Goal: Task Accomplishment & Management: Use online tool/utility

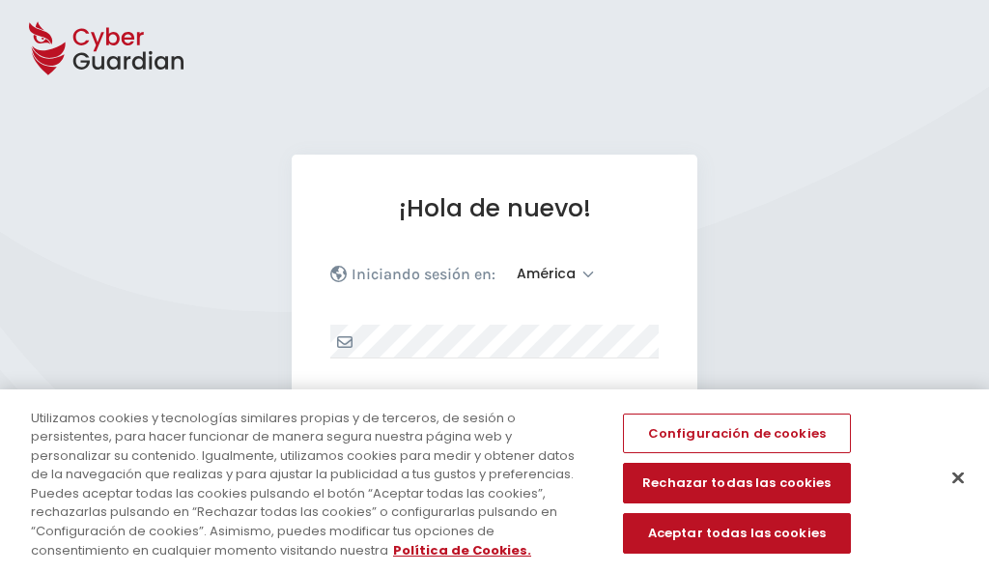
select select "América"
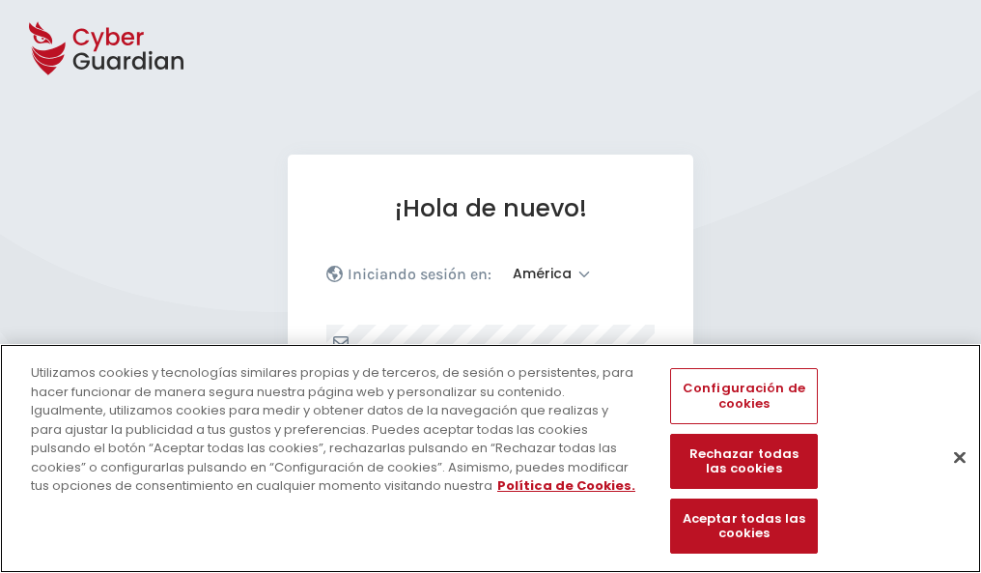
scroll to position [252, 0]
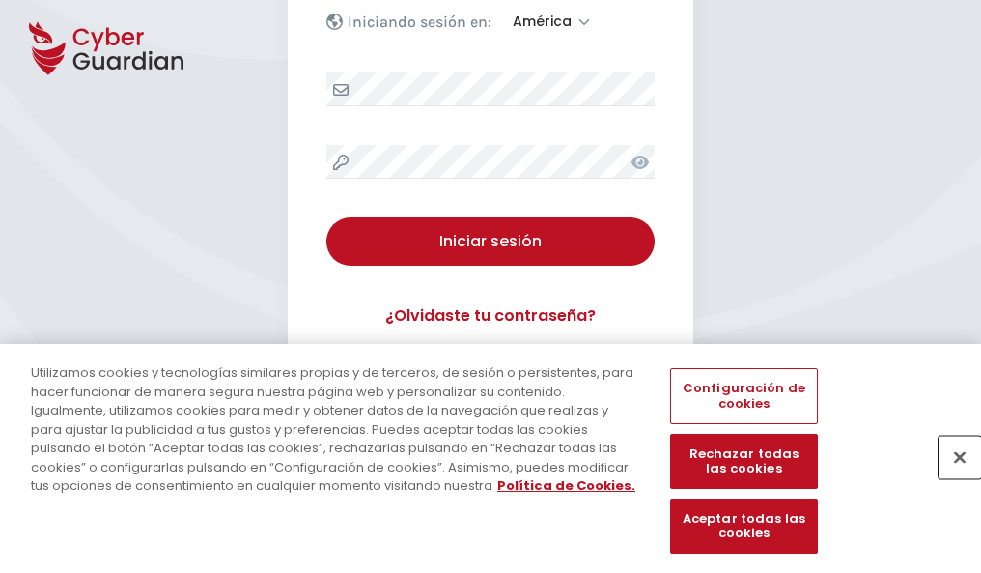
click at [950, 477] on button "Cerrar" at bounding box center [960, 457] width 42 height 42
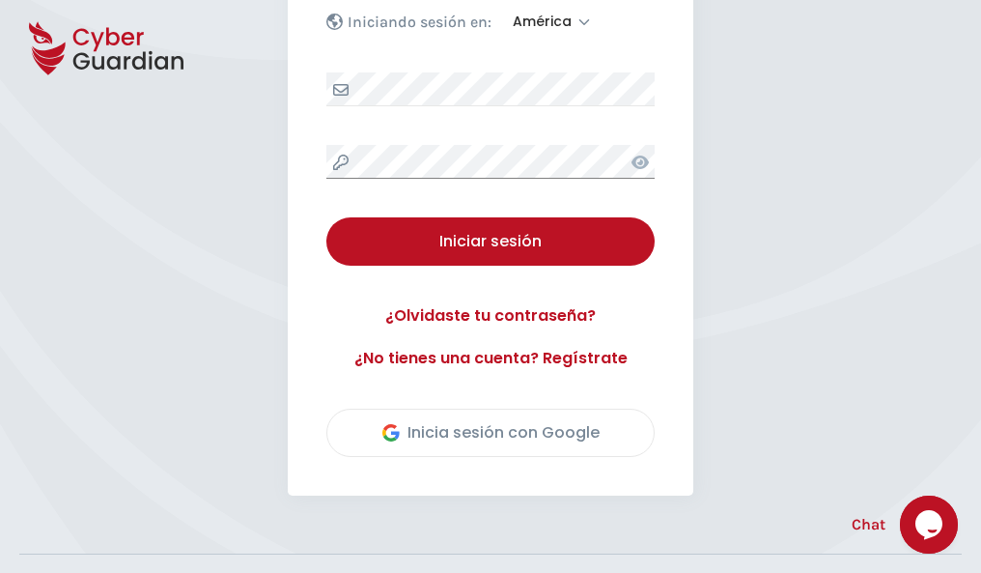
scroll to position [438, 0]
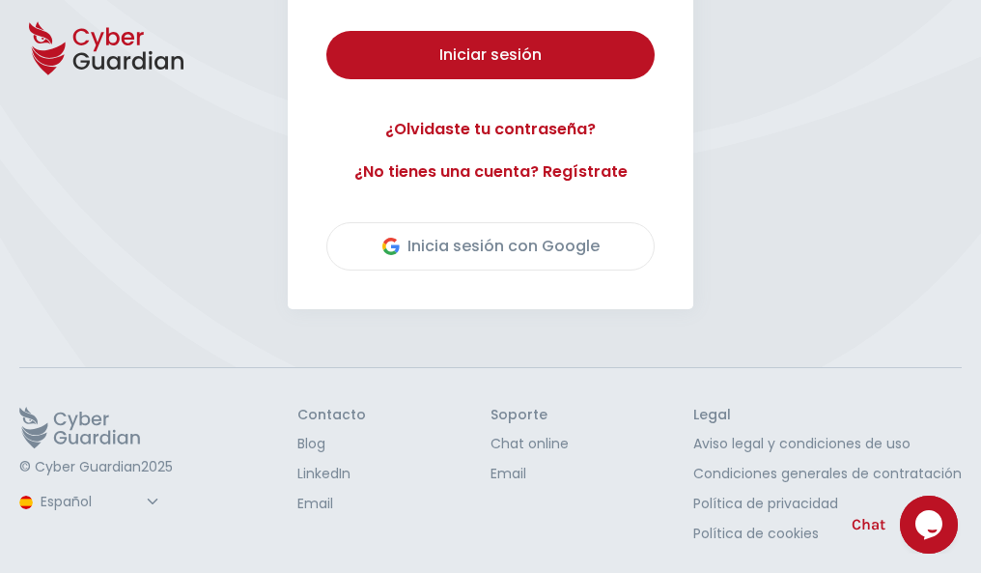
click at [326, 31] on button "Iniciar sesión" at bounding box center [490, 55] width 328 height 48
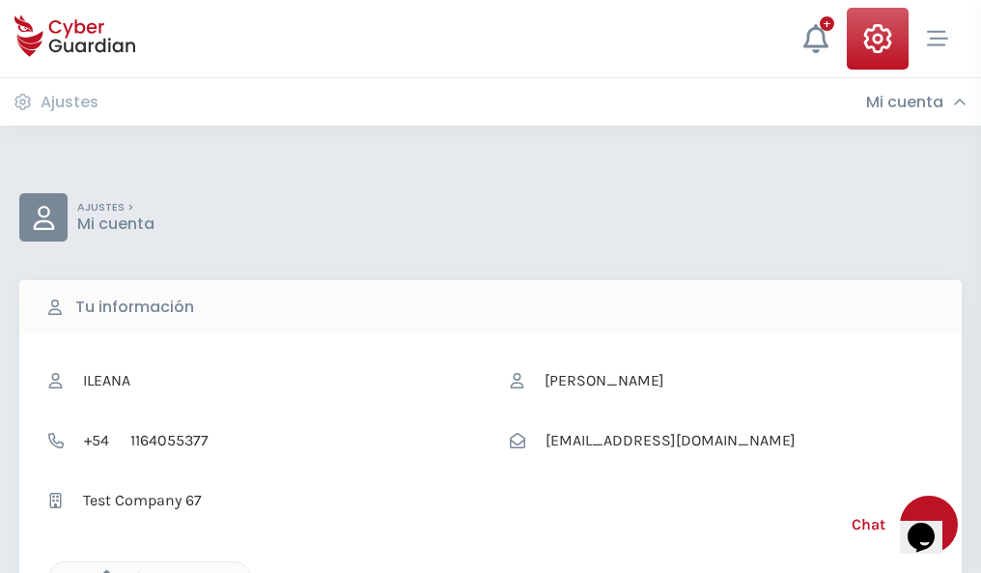
click at [101, 571] on icon "button" at bounding box center [102, 578] width 16 height 16
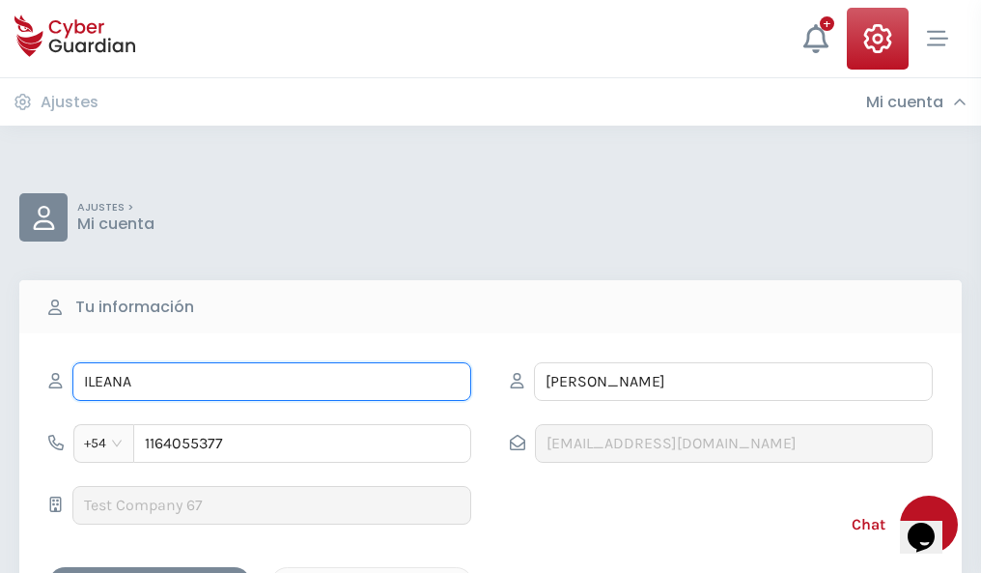
click at [271, 381] on input "ILEANA" at bounding box center [271, 381] width 399 height 39
type input "I"
type input "Ambrosio"
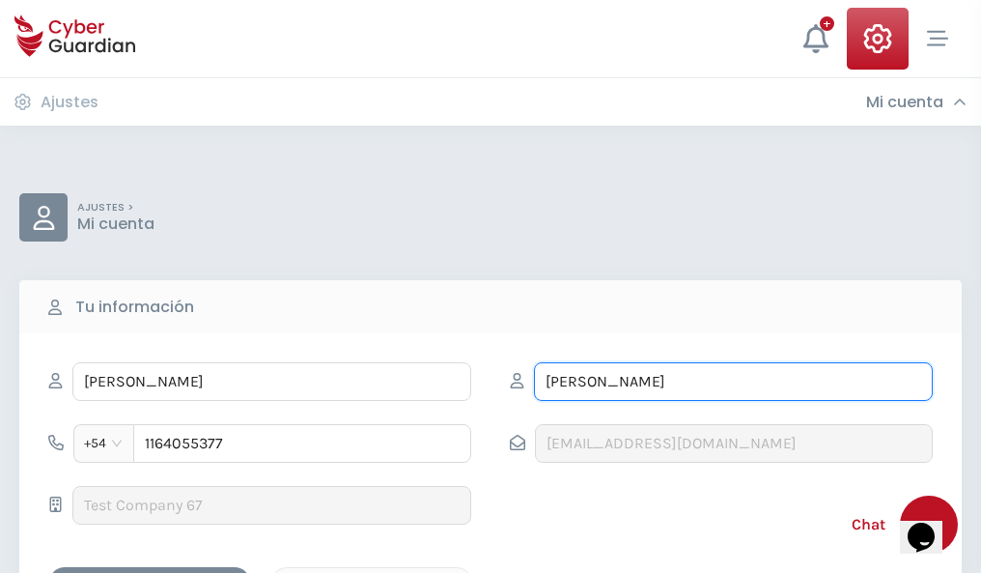
click at [733, 381] on input "CORREA" at bounding box center [733, 381] width 399 height 39
type input "C"
type input "Vazquez"
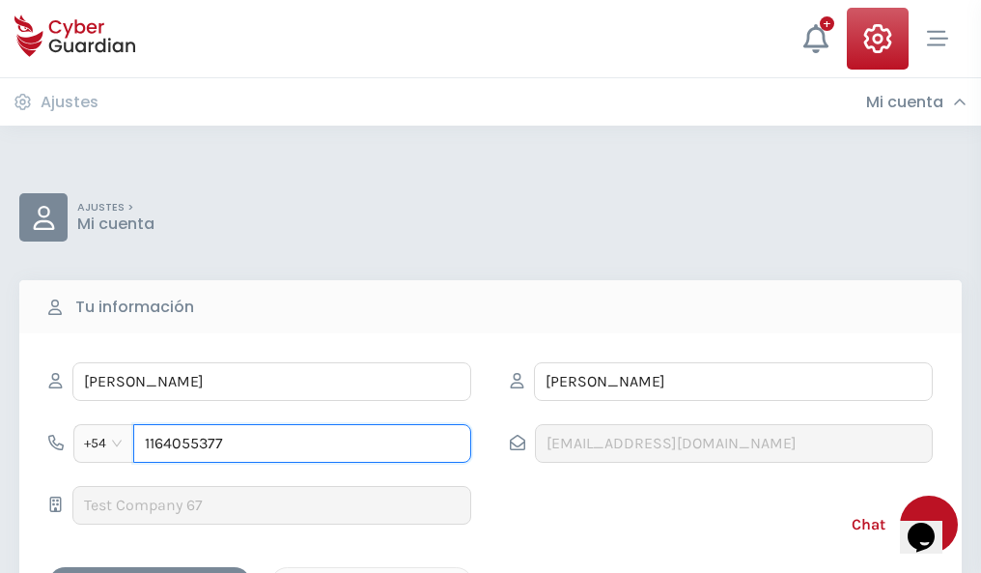
click at [302, 443] on input "1164055377" at bounding box center [302, 443] width 338 height 39
type input "1"
type input "4973550521"
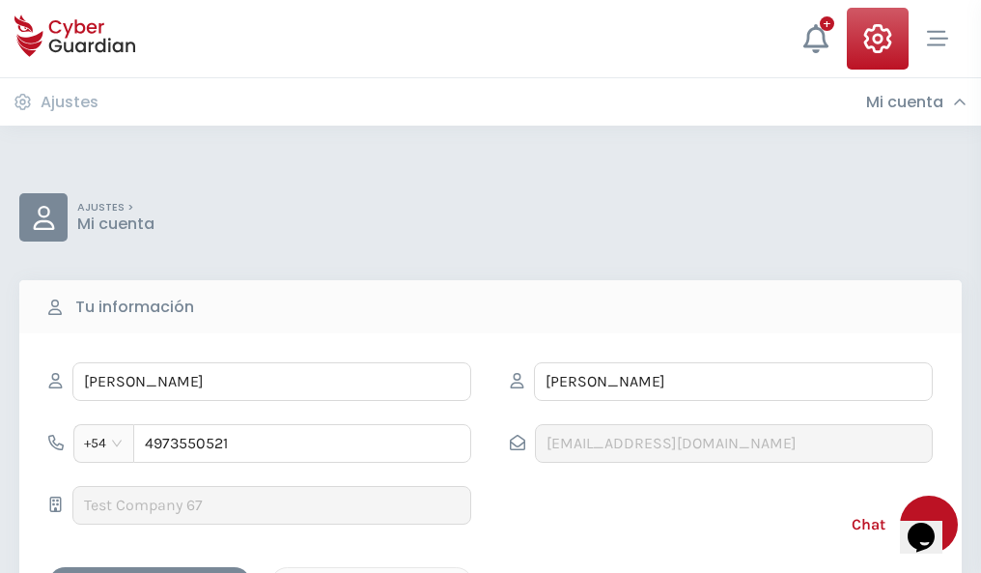
click at [372, 572] on div "Cancelar" at bounding box center [372, 584] width 172 height 24
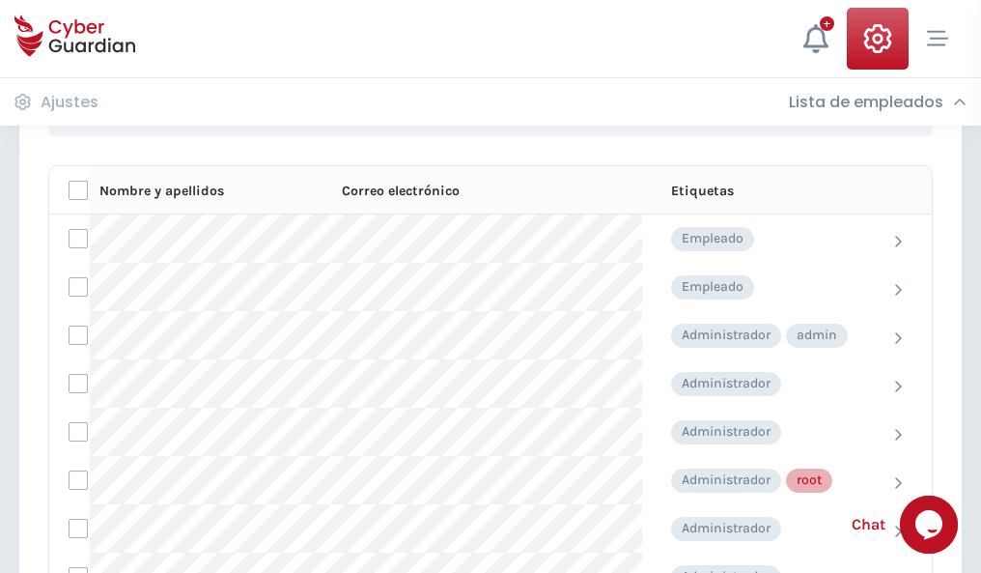
scroll to position [971, 0]
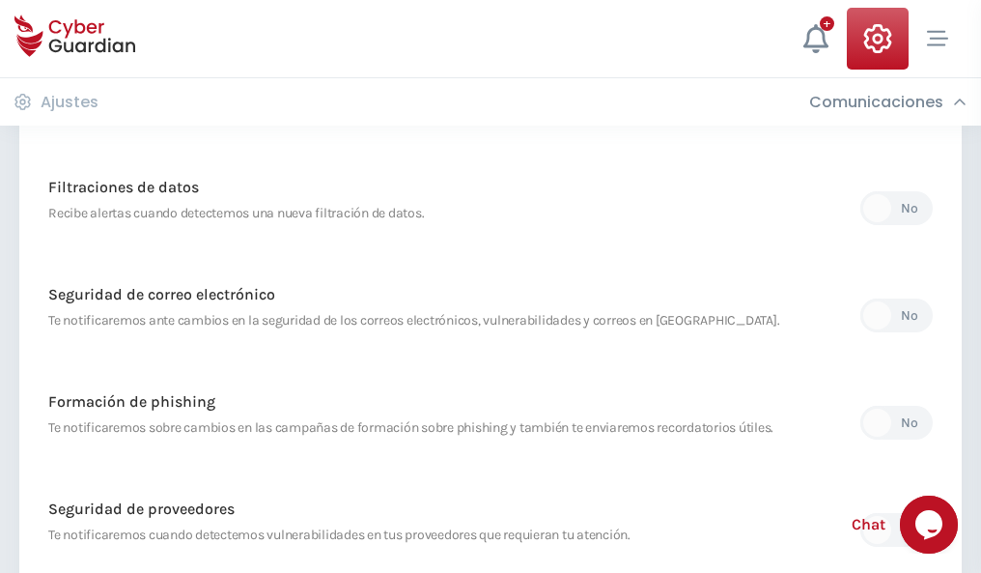
scroll to position [1017, 0]
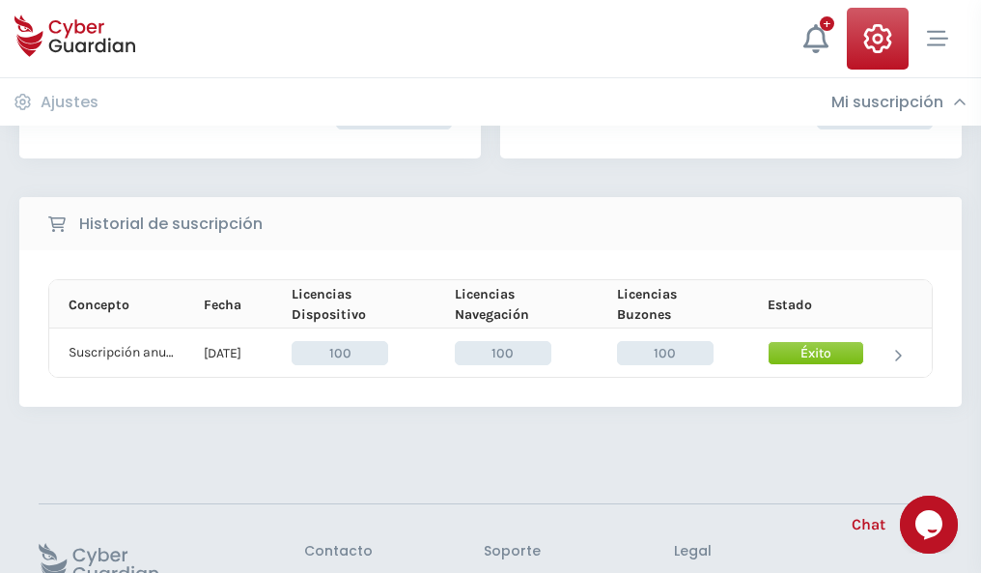
scroll to position [490, 0]
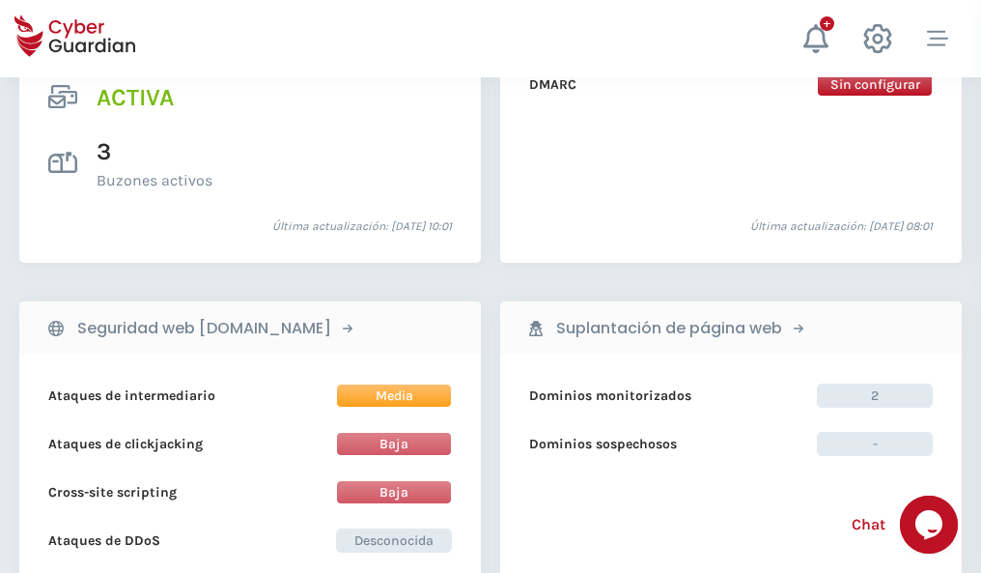
scroll to position [1962, 0]
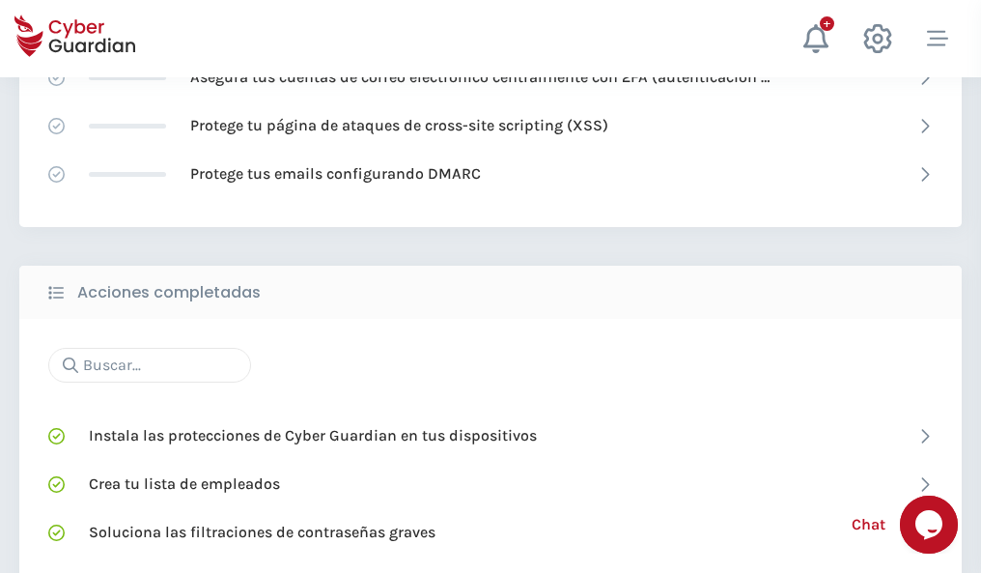
scroll to position [1286, 0]
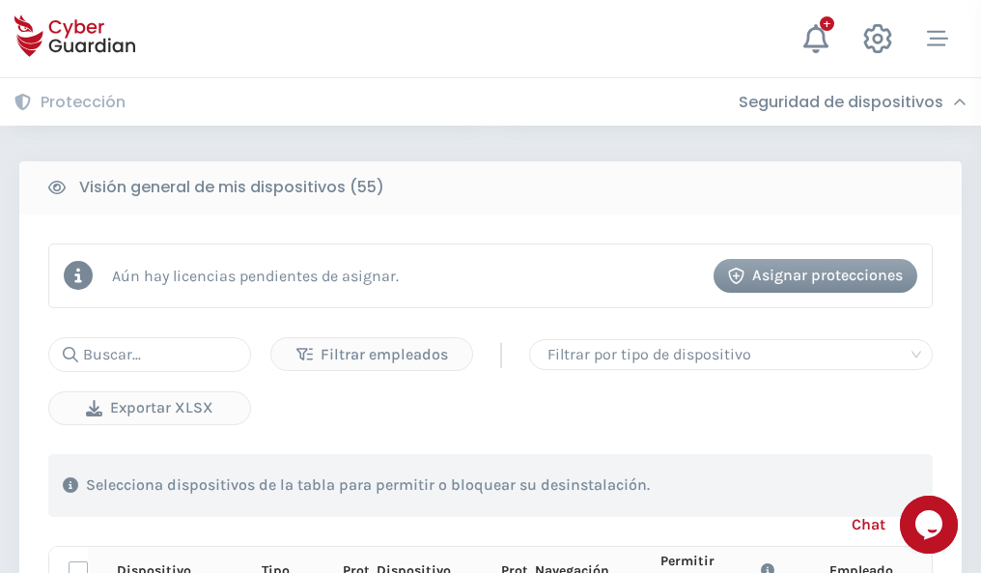
scroll to position [1706, 0]
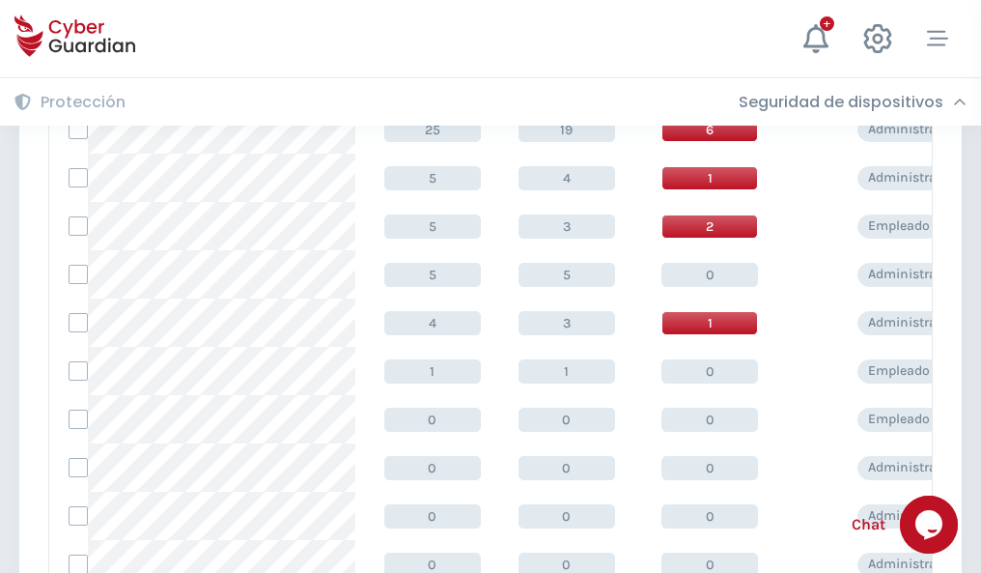
scroll to position [973, 0]
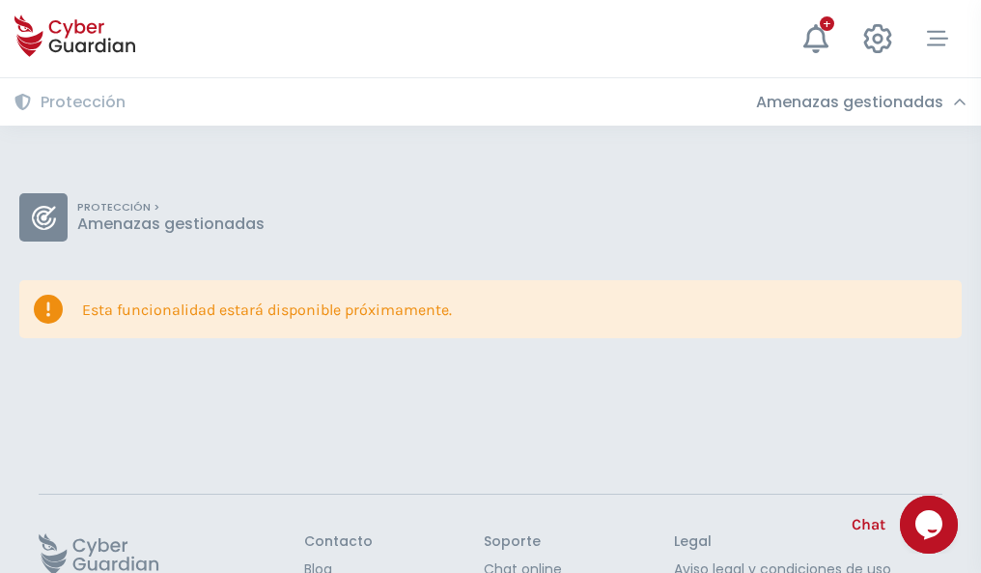
scroll to position [126, 0]
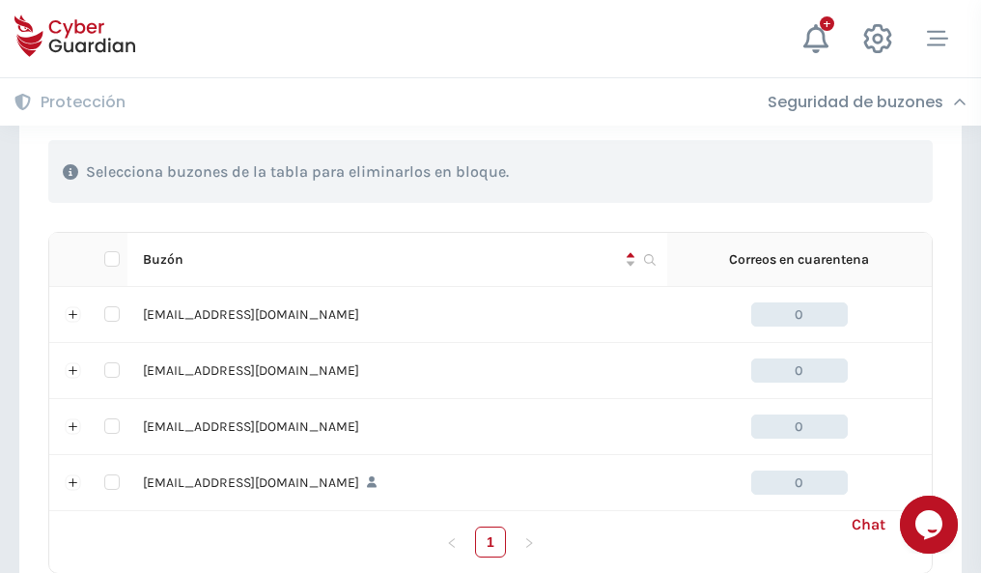
scroll to position [951, 0]
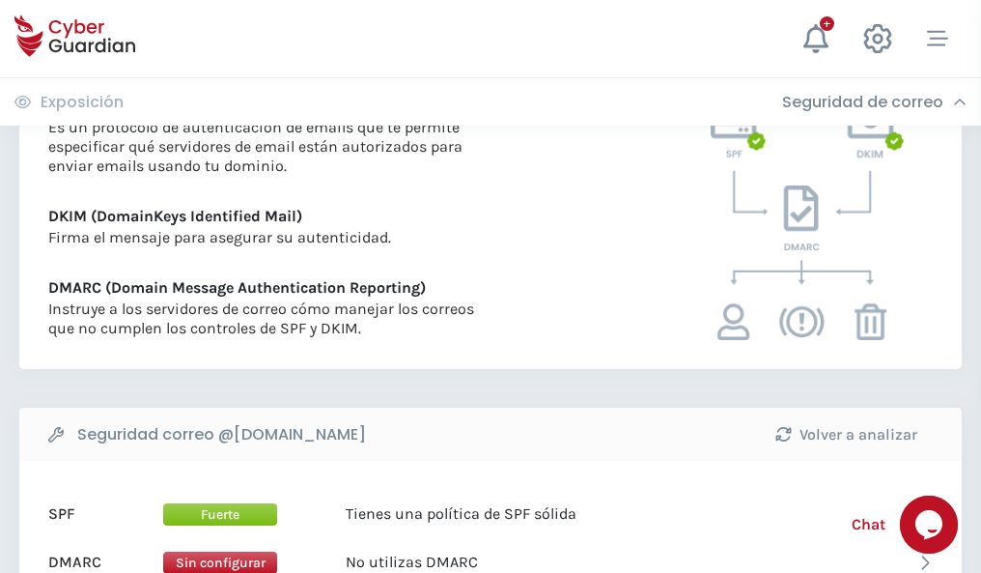
scroll to position [1042, 0]
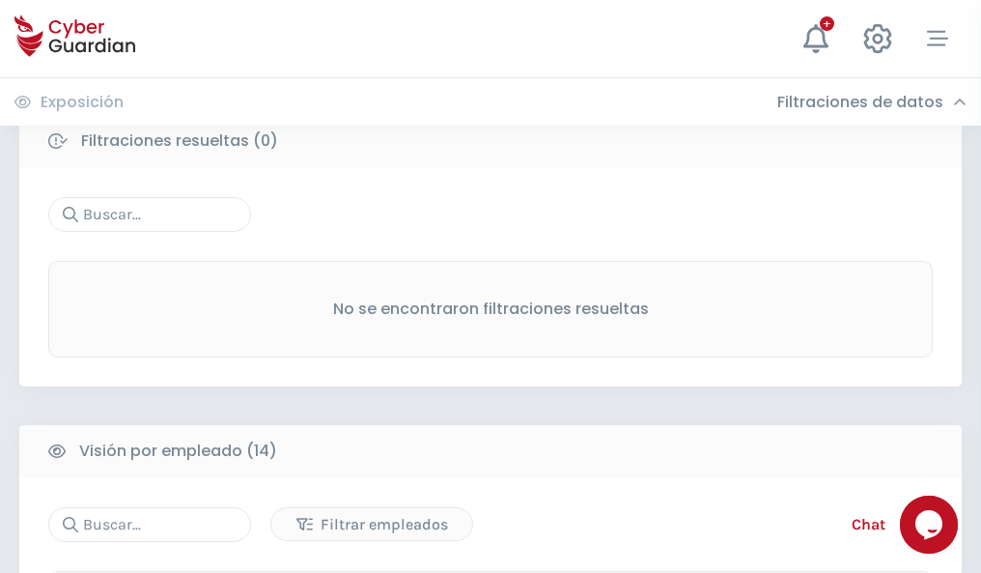
scroll to position [1744, 0]
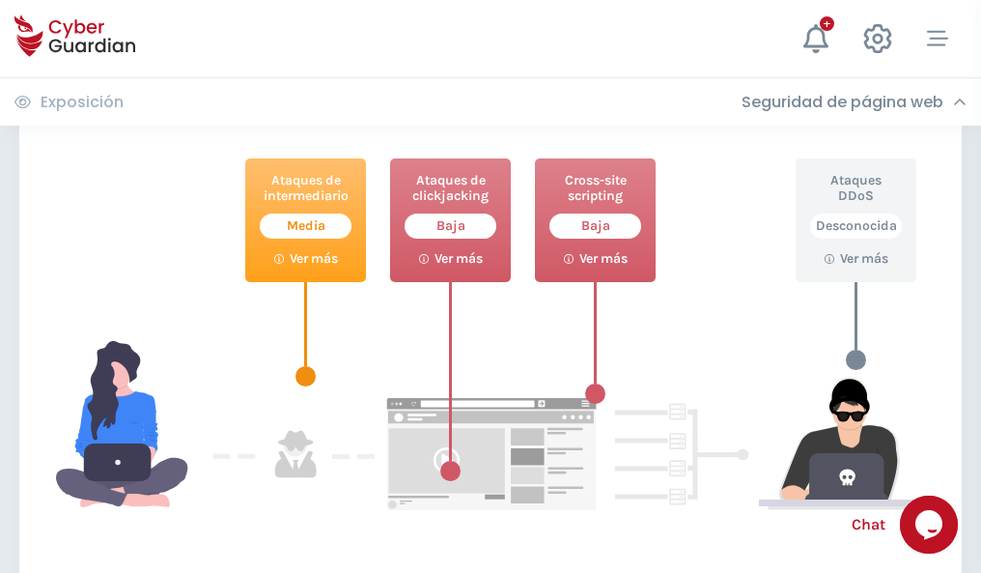
scroll to position [1052, 0]
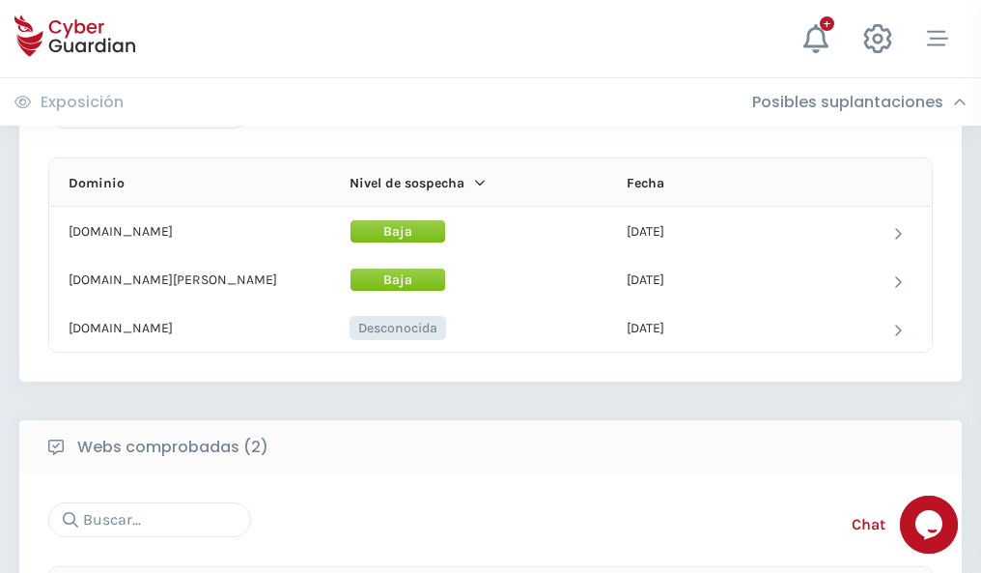
scroll to position [1159, 0]
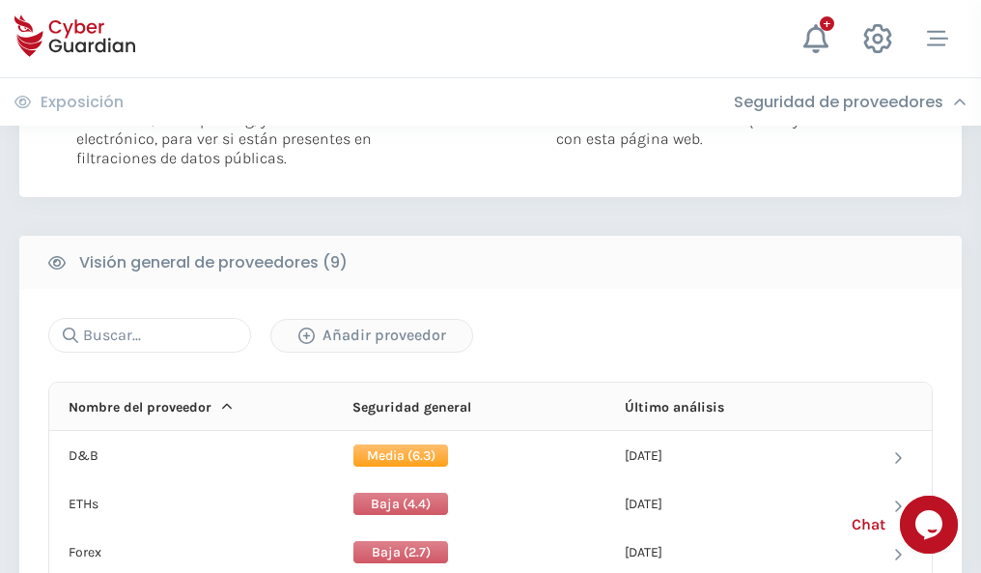
scroll to position [1390, 0]
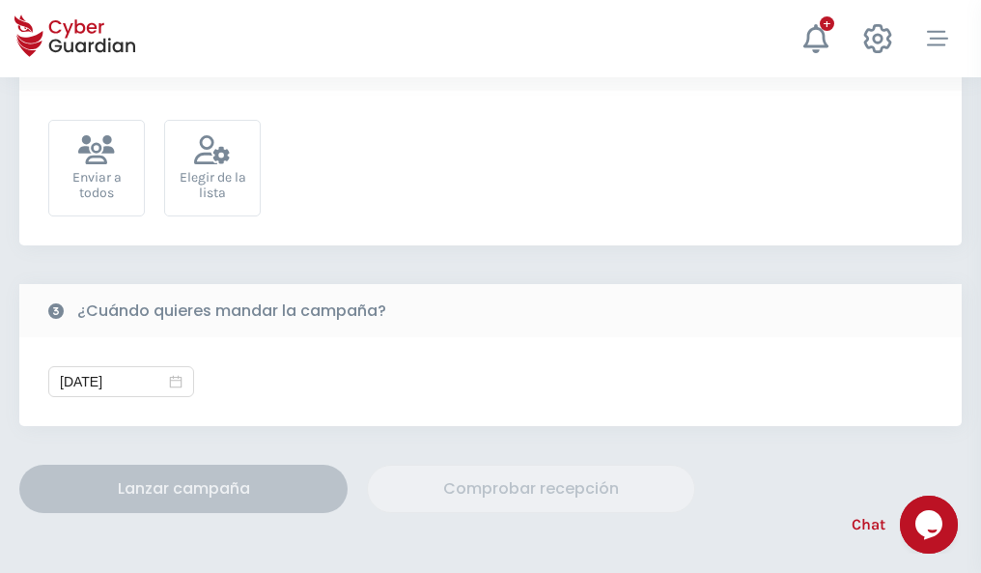
scroll to position [707, 0]
